Goal: Navigation & Orientation: Find specific page/section

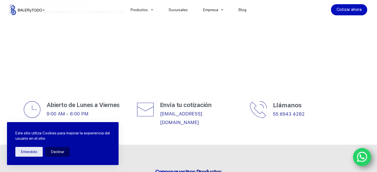
scroll to position [167, 0]
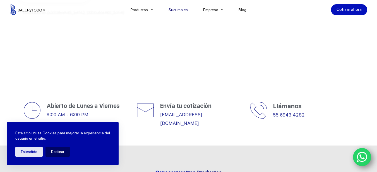
click at [184, 10] on link "Sucursales" at bounding box center [178, 10] width 35 height 0
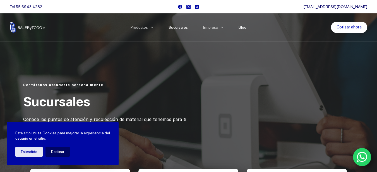
click at [244, 27] on link "Blog" at bounding box center [242, 27] width 23 height 0
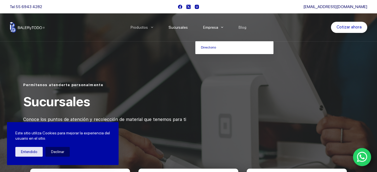
click at [213, 27] on link "Empresa" at bounding box center [213, 27] width 36 height 0
click at [214, 27] on link "Empresa" at bounding box center [213, 27] width 36 height 0
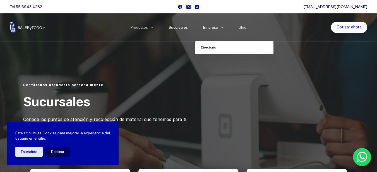
click at [214, 27] on link "Empresa" at bounding box center [213, 27] width 36 height 0
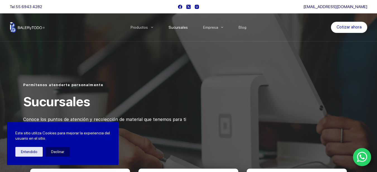
click at [177, 27] on link "Sucursales" at bounding box center [178, 27] width 35 height 0
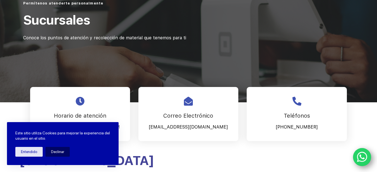
scroll to position [139, 0]
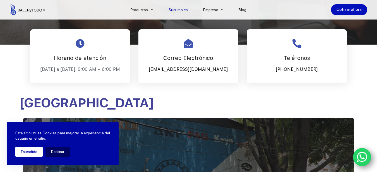
click at [31, 151] on button "Entendido" at bounding box center [28, 152] width 27 height 10
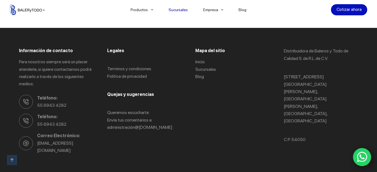
scroll to position [800, 0]
